Goal: Go to known website: Go to known website

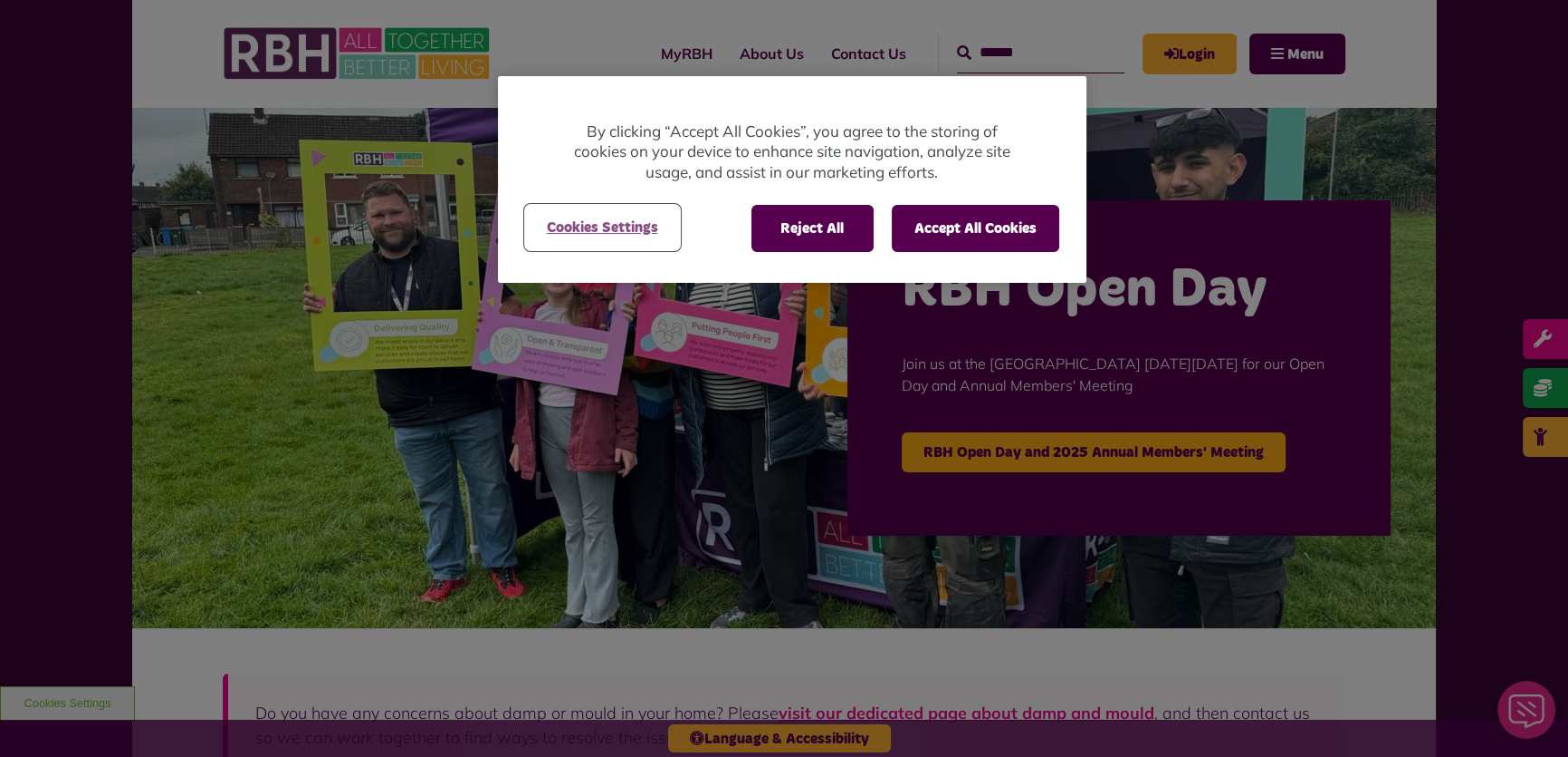
click at [648, 224] on button "Cookies Settings" at bounding box center [602, 227] width 155 height 45
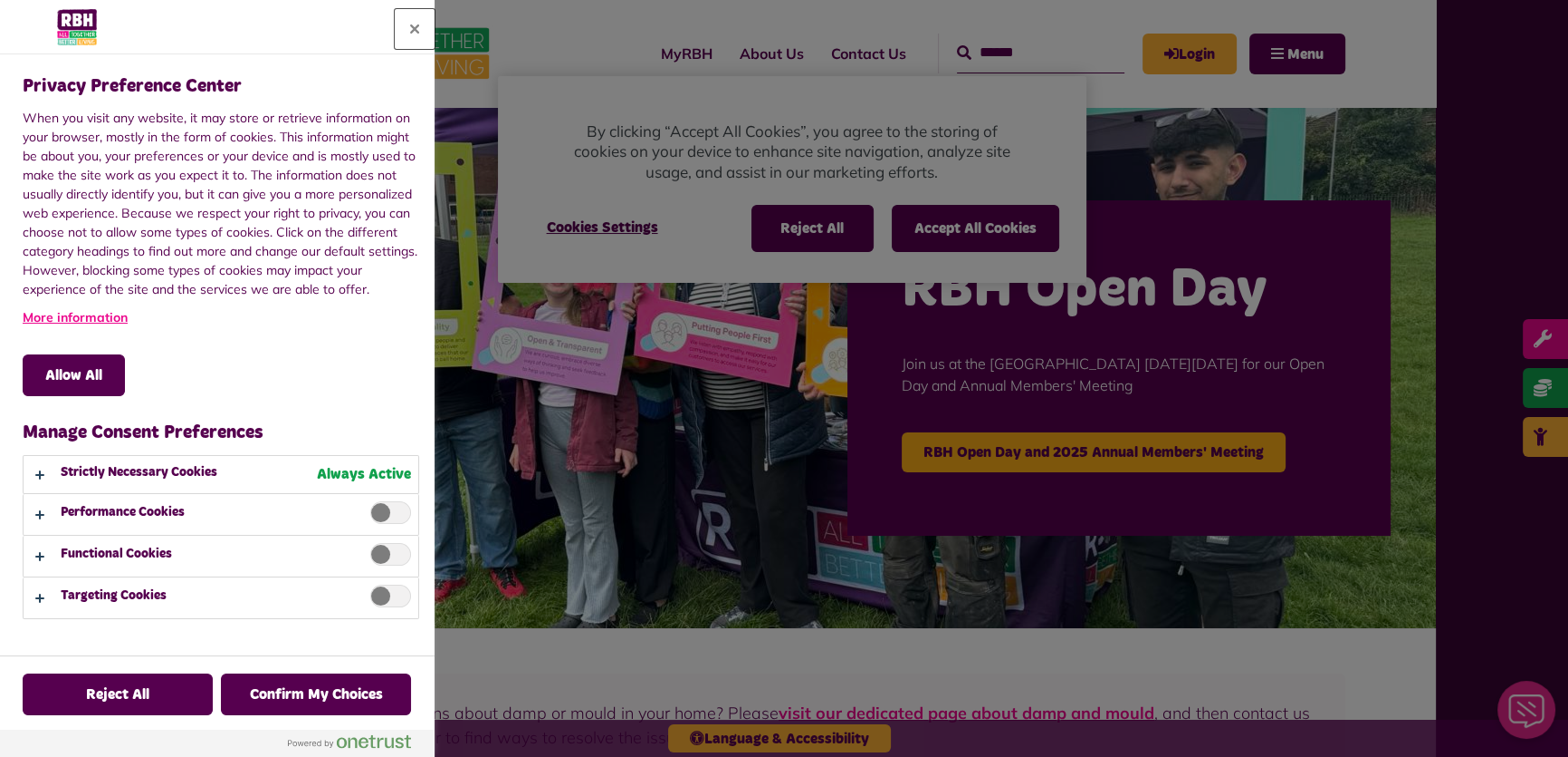
click at [421, 26] on button "Close" at bounding box center [414, 29] width 40 height 40
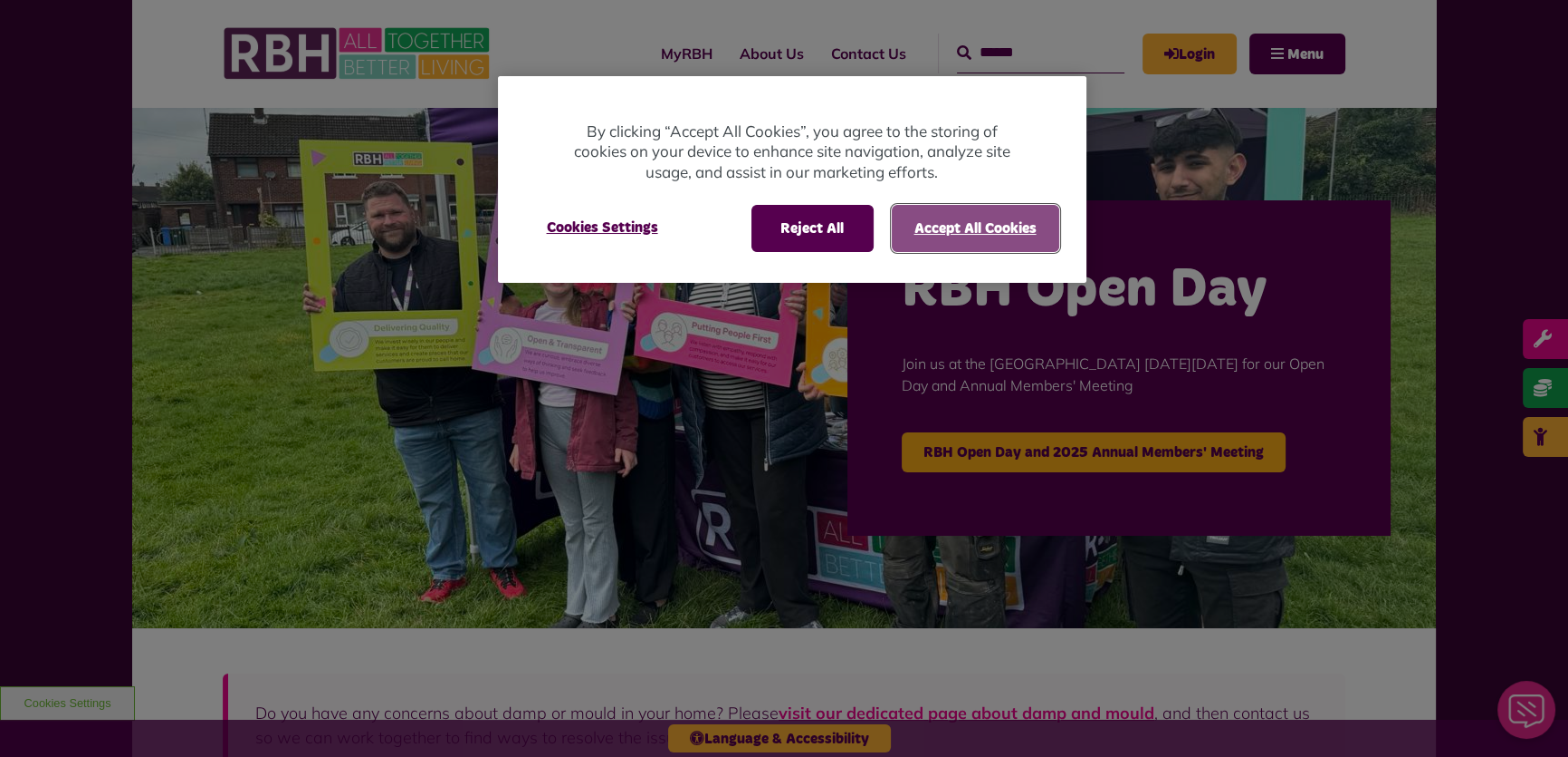
click at [959, 225] on button "Accept All Cookies" at bounding box center [975, 228] width 167 height 47
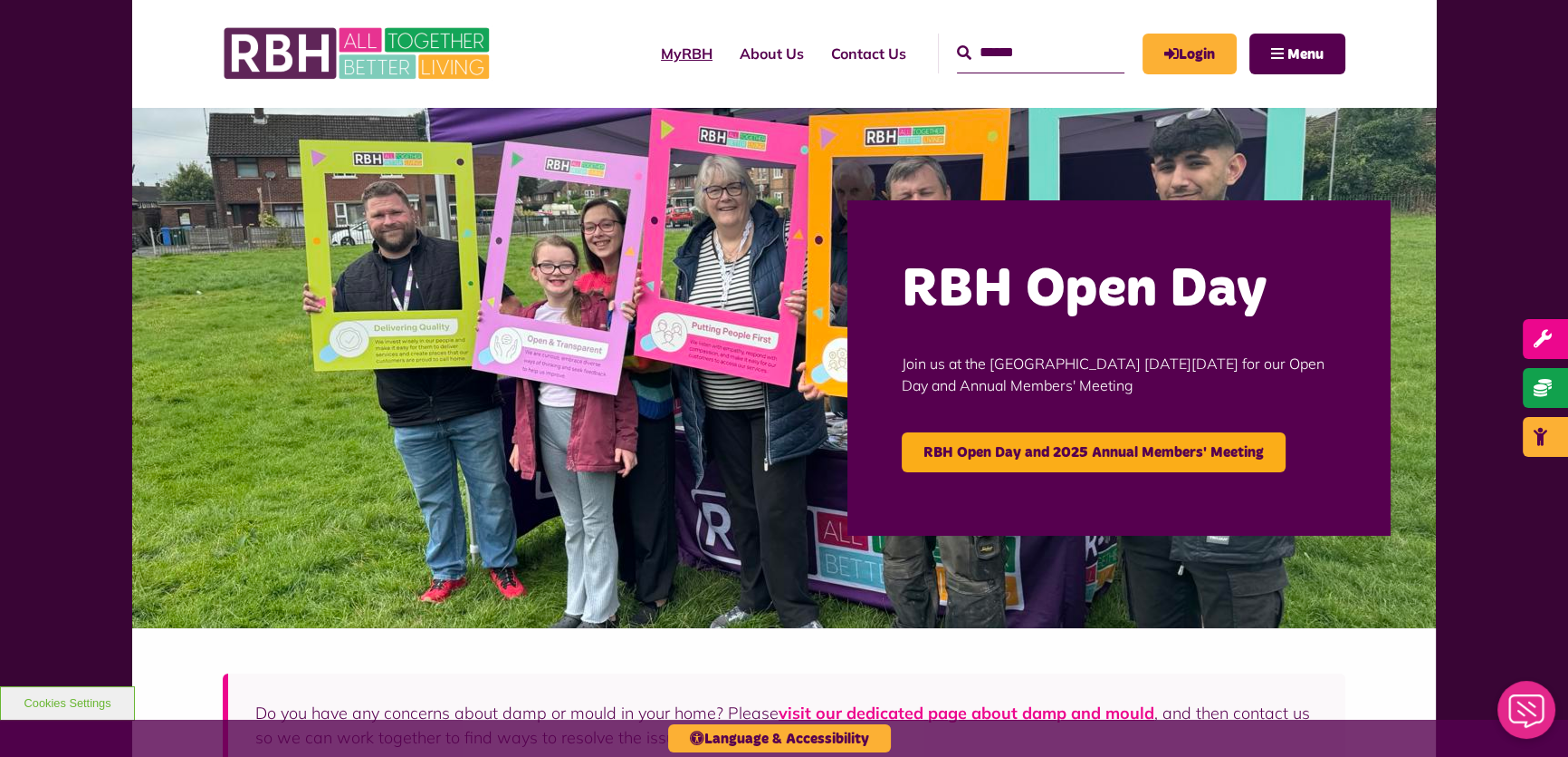
click at [650, 64] on link "MyRBH" at bounding box center [687, 54] width 78 height 49
